Goal: Transaction & Acquisition: Purchase product/service

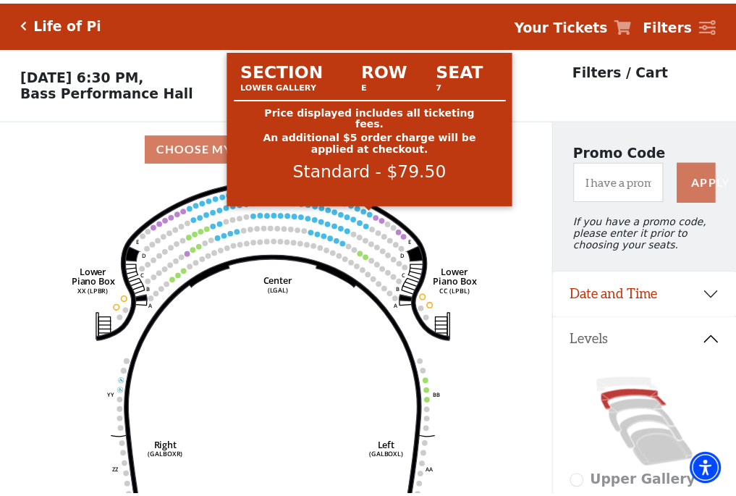
scroll to position [67, 0]
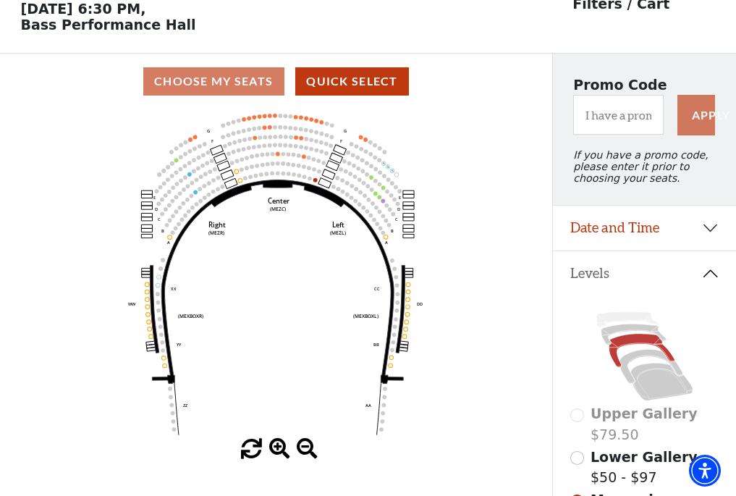
scroll to position [67, 0]
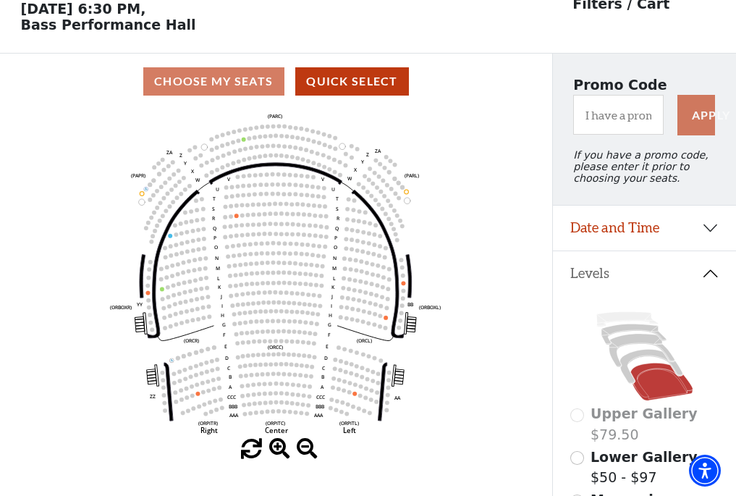
scroll to position [67, 0]
